Goal: Navigation & Orientation: Find specific page/section

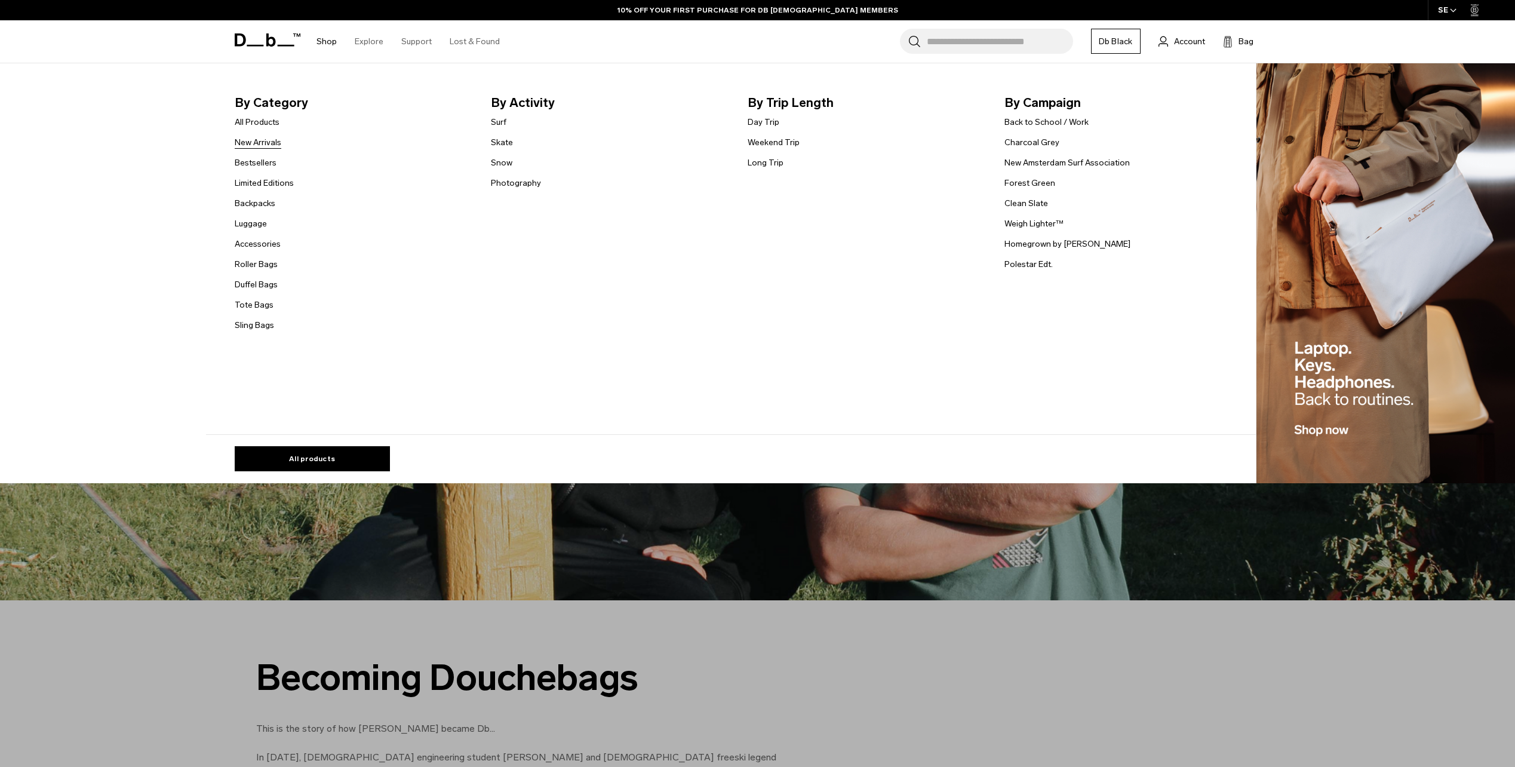
click at [281, 145] on link "New Arrivals" at bounding box center [258, 142] width 47 height 13
click at [274, 143] on link "New Arrivals" at bounding box center [258, 142] width 47 height 13
click at [267, 137] on link "New Arrivals" at bounding box center [258, 142] width 47 height 13
click at [267, 138] on link "New Arrivals" at bounding box center [258, 142] width 47 height 13
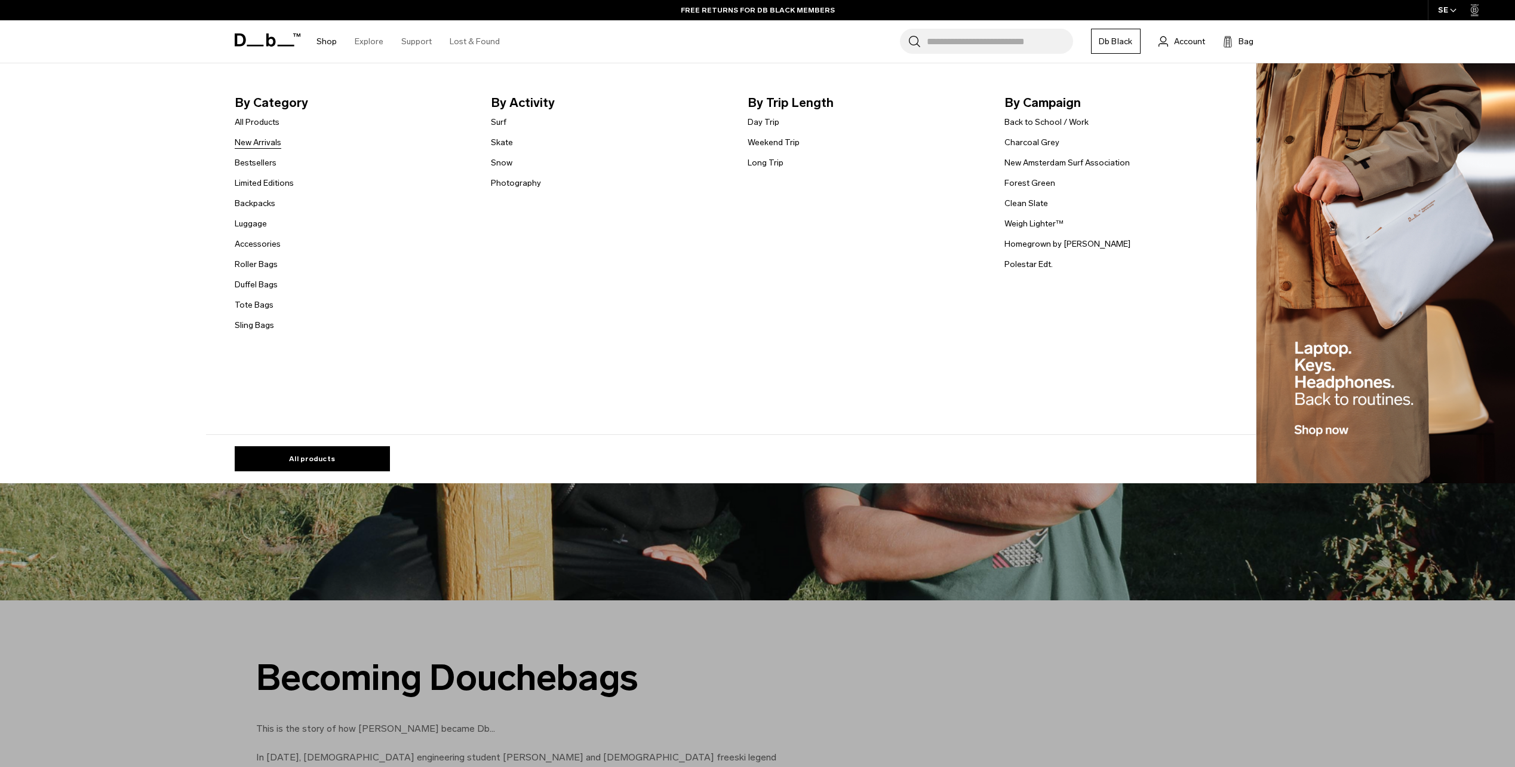
click at [267, 138] on link "New Arrivals" at bounding box center [258, 142] width 47 height 13
click at [267, 145] on link "New Arrivals" at bounding box center [258, 142] width 47 height 13
click at [316, 446] on link "All products" at bounding box center [312, 458] width 155 height 25
